Goal: Task Accomplishment & Management: Use online tool/utility

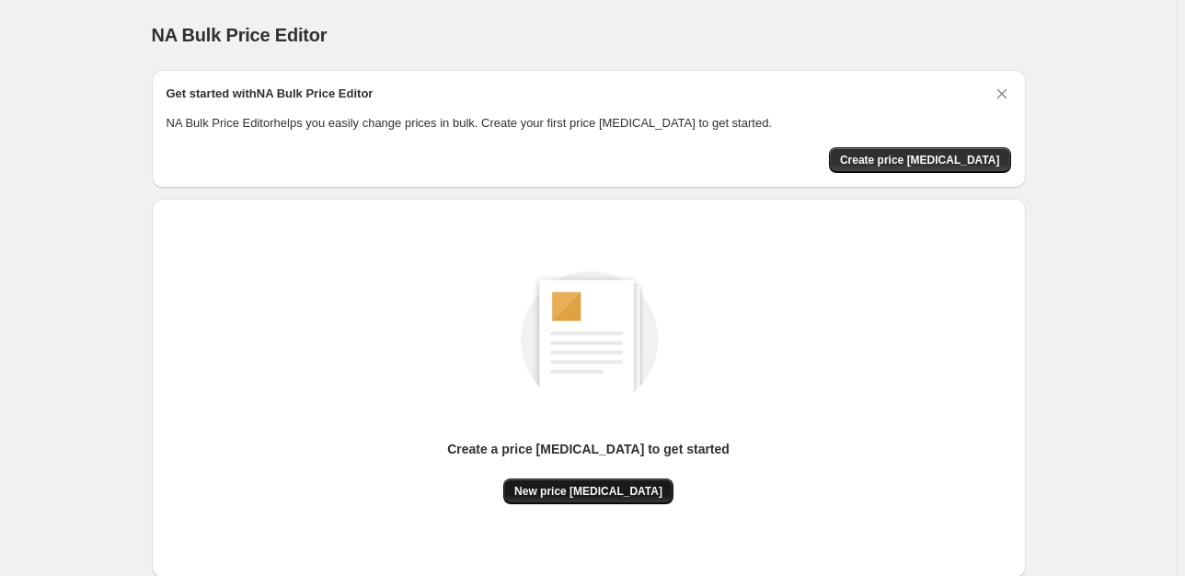
click at [578, 495] on span "New price [MEDICAL_DATA]" at bounding box center [588, 491] width 148 height 15
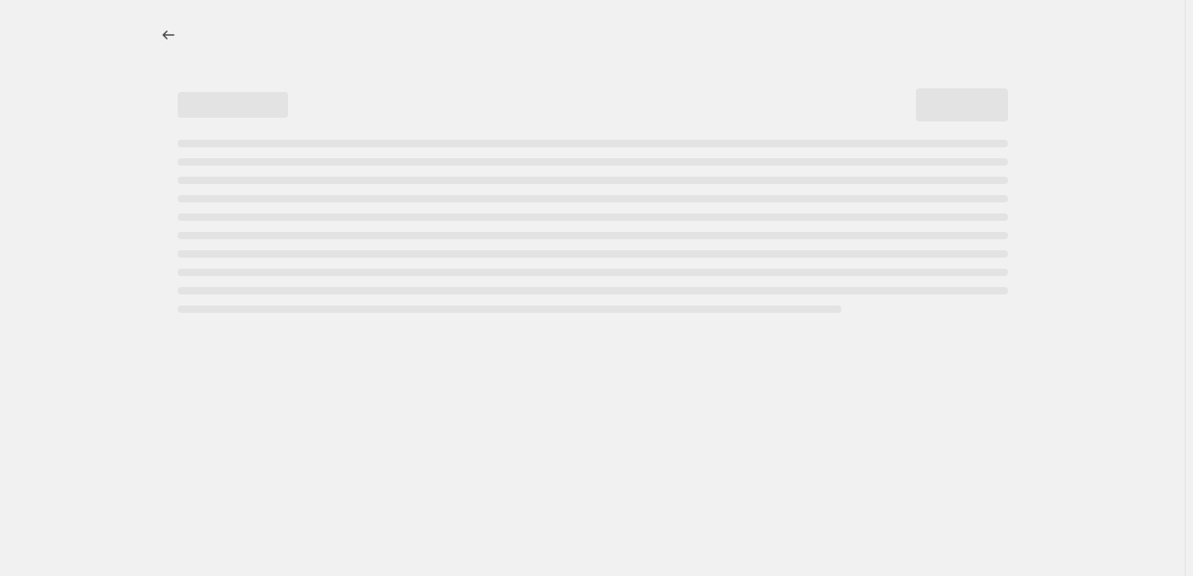
select select "percentage"
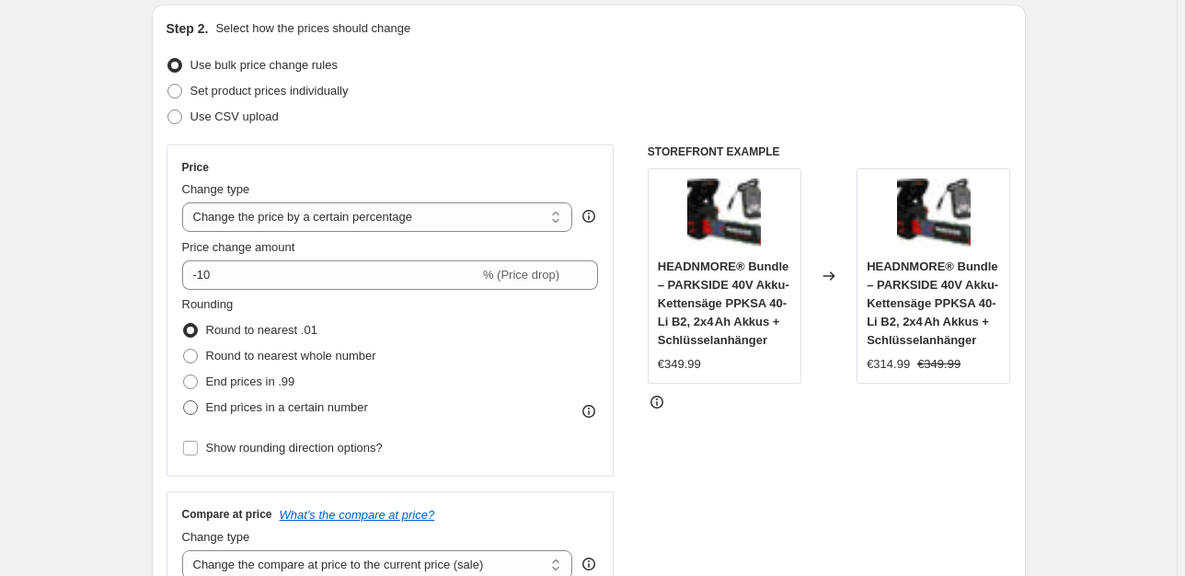
scroll to position [388, 0]
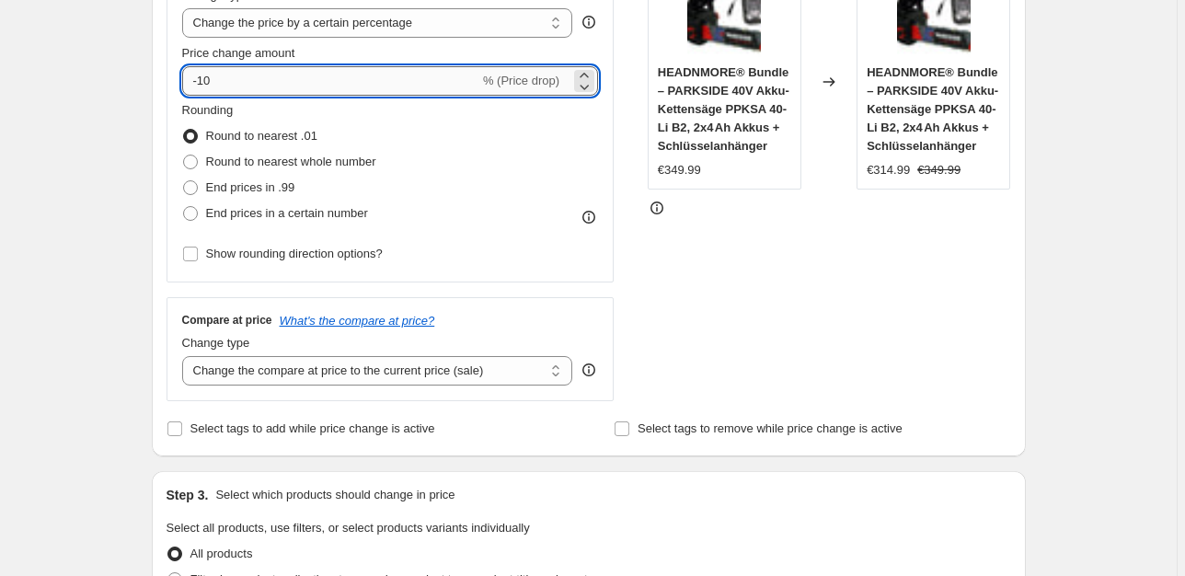
click at [273, 89] on input "-10" at bounding box center [330, 80] width 297 height 29
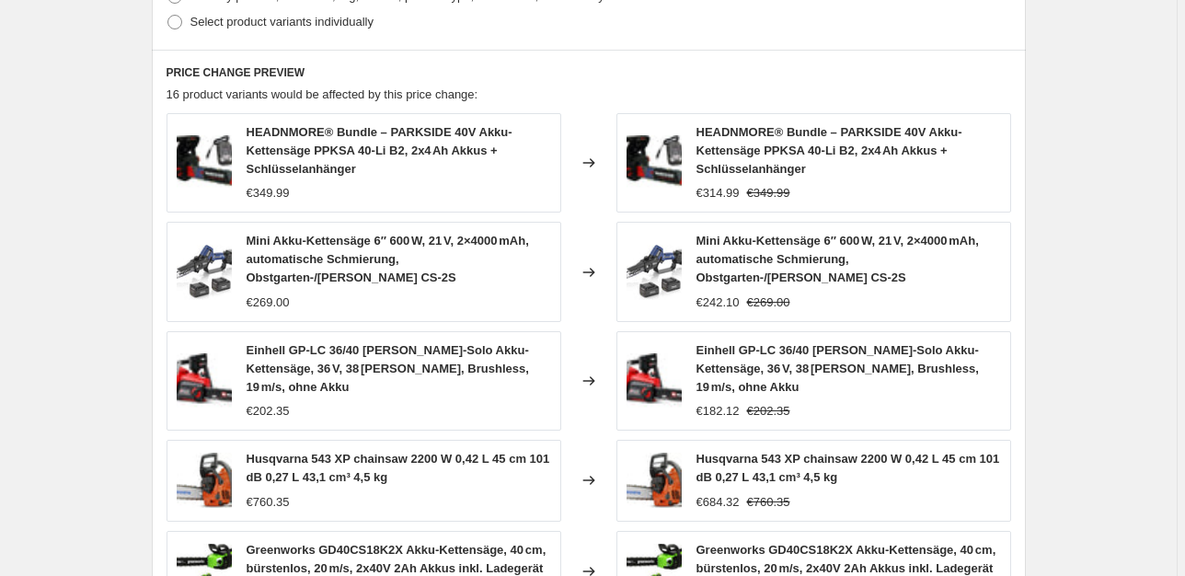
scroll to position [1328, 0]
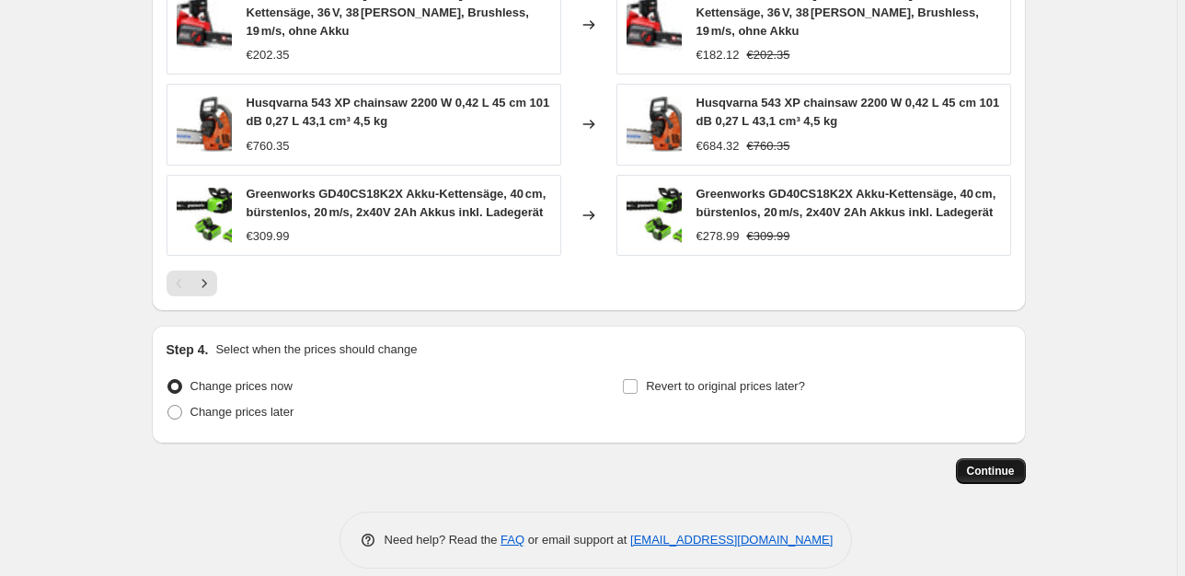
type input "-25"
click at [999, 464] on button "Continue" at bounding box center [991, 471] width 70 height 26
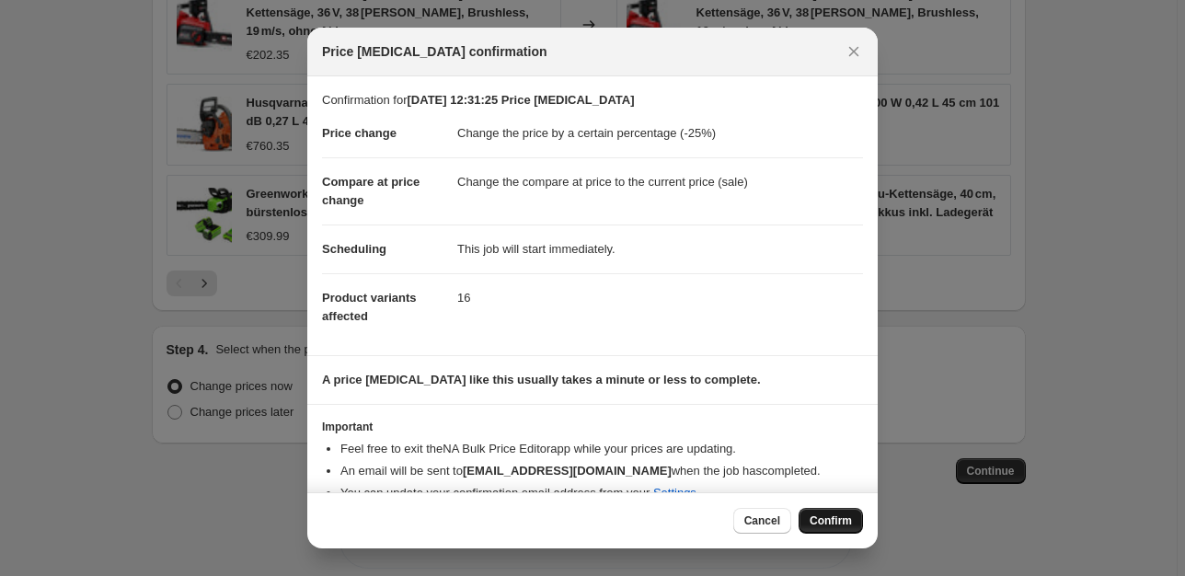
click at [843, 534] on button "Confirm" at bounding box center [831, 521] width 64 height 26
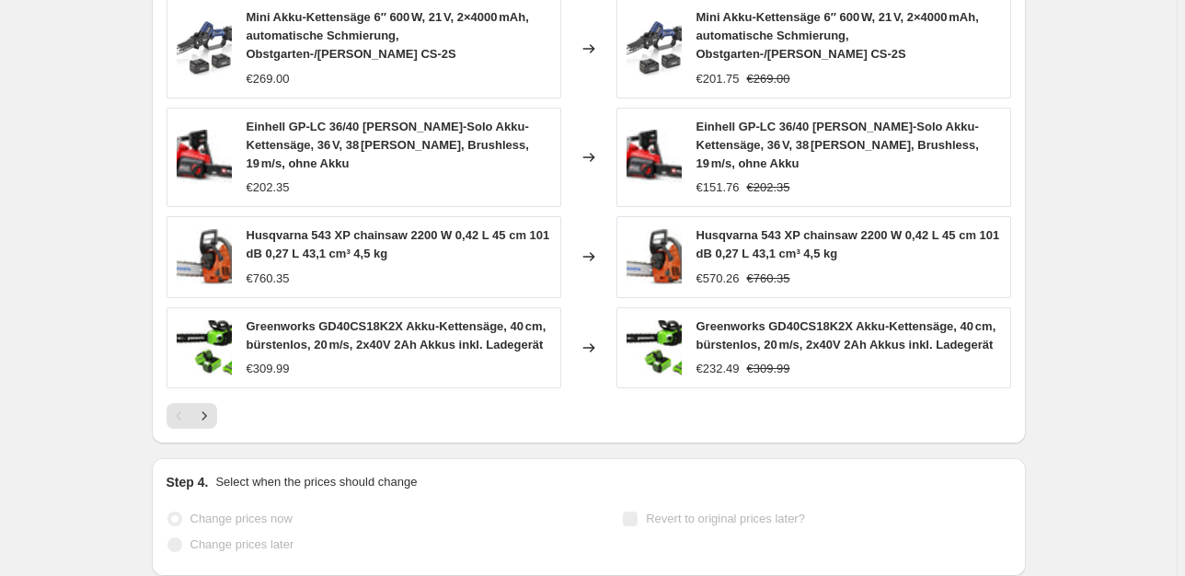
scroll to position [1376, 0]
